Goal: Find specific page/section: Find specific page/section

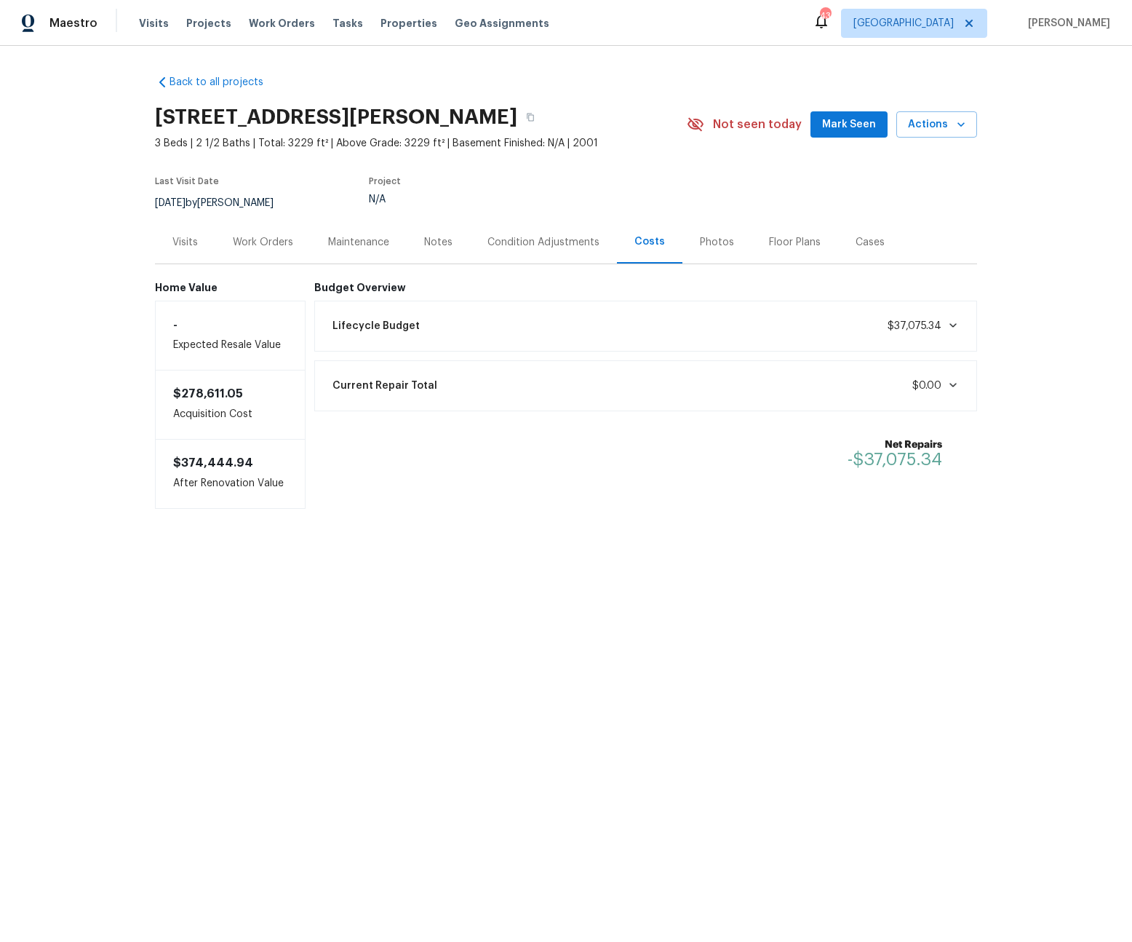
click at [226, 596] on html "Maestro Visits Projects Work Orders Tasks Properties Geo Assignments 43 Dallas …" at bounding box center [566, 298] width 1132 height 596
